Goal: Find specific page/section: Find specific page/section

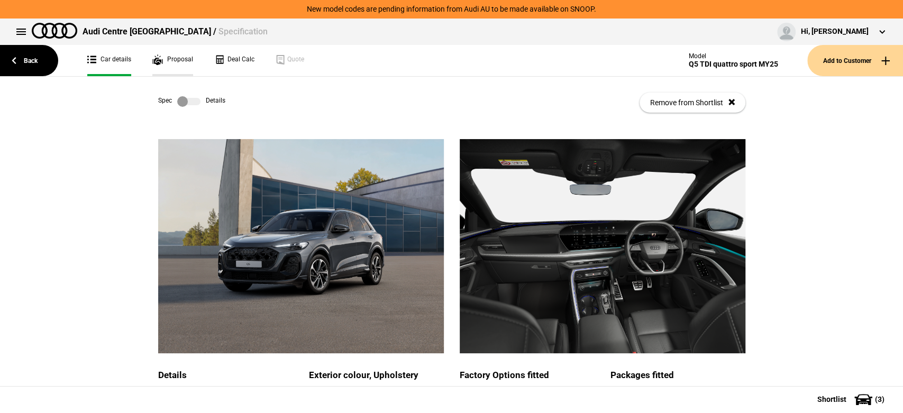
click at [165, 57] on link "Proposal" at bounding box center [172, 60] width 41 height 31
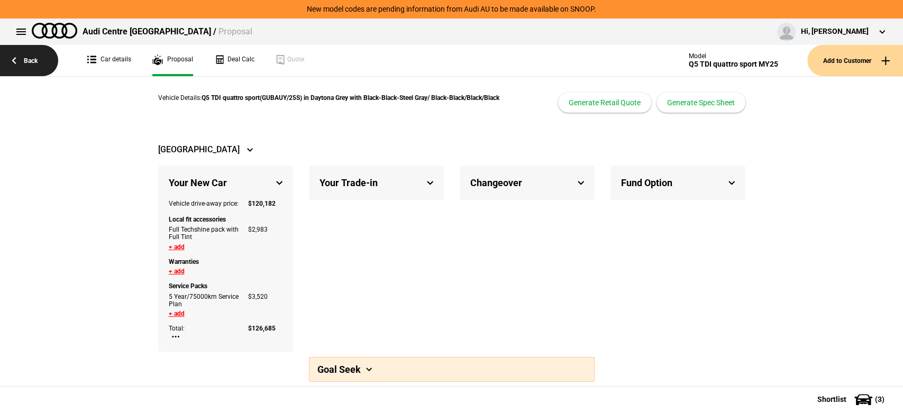
click at [30, 63] on link "Back" at bounding box center [29, 60] width 58 height 31
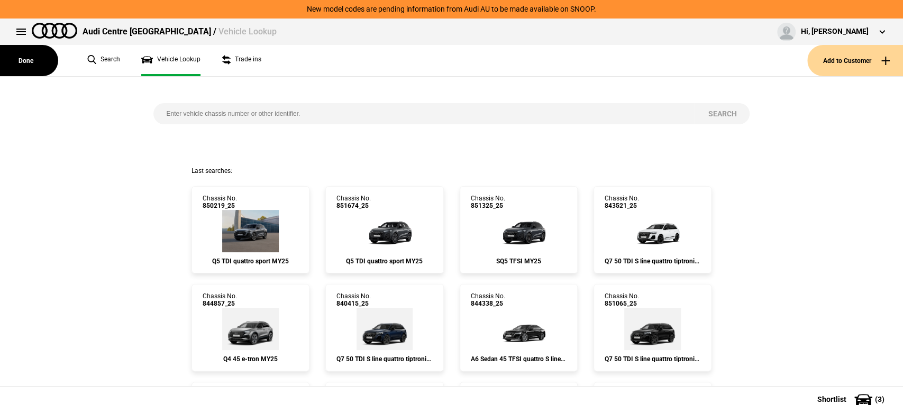
click at [243, 115] on input "search" at bounding box center [424, 113] width 542 height 21
paste input "850419"
type input "850419"
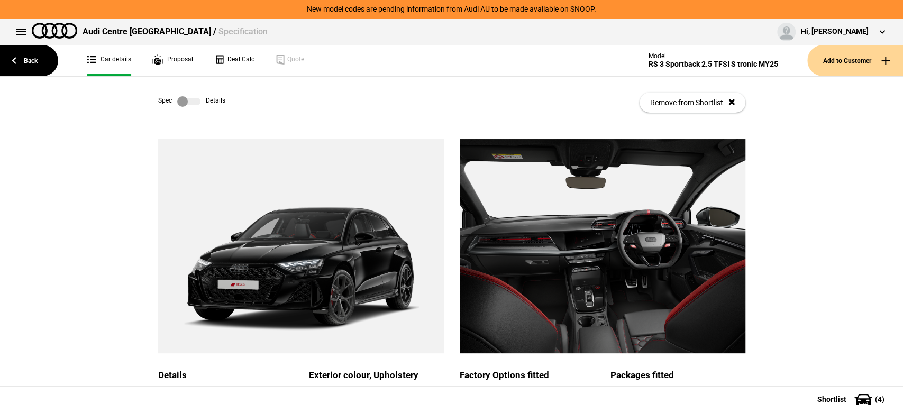
scroll to position [176, 0]
